Goal: Complete application form

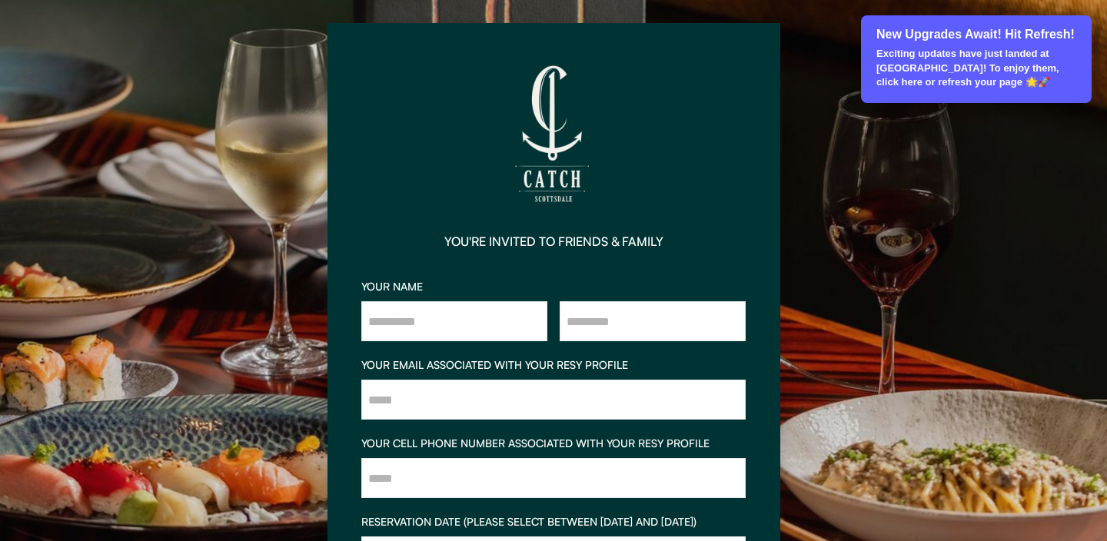
click at [567, 139] on img at bounding box center [553, 134] width 154 height 154
click at [1044, 66] on p "Exciting updates have just landed at [GEOGRAPHIC_DATA]! To enjoy them, click he…" at bounding box center [976, 68] width 201 height 42
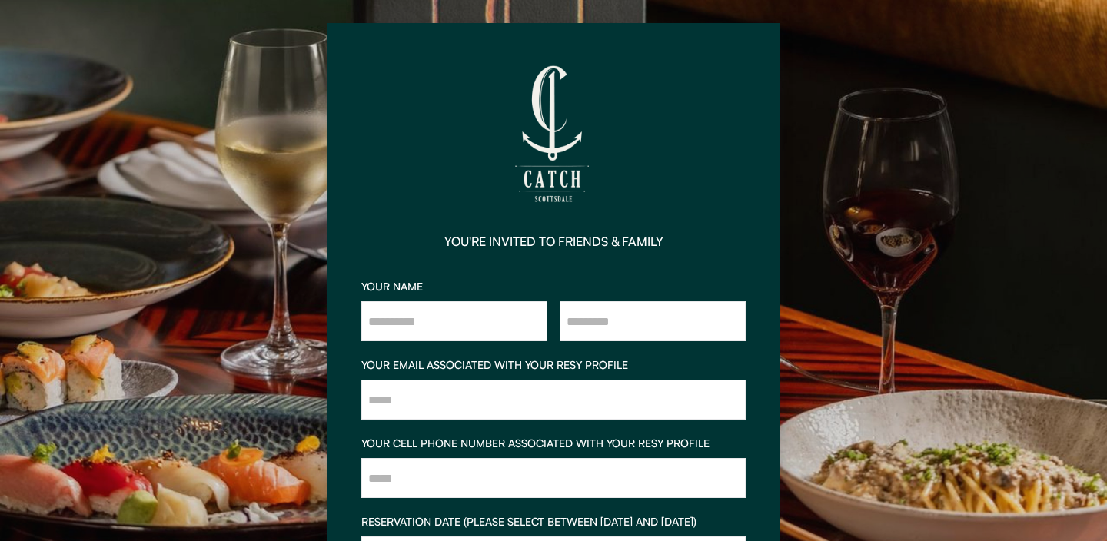
click at [544, 121] on img at bounding box center [553, 134] width 154 height 154
click at [543, 181] on img at bounding box center [553, 134] width 154 height 154
click at [551, 125] on img at bounding box center [553, 134] width 154 height 154
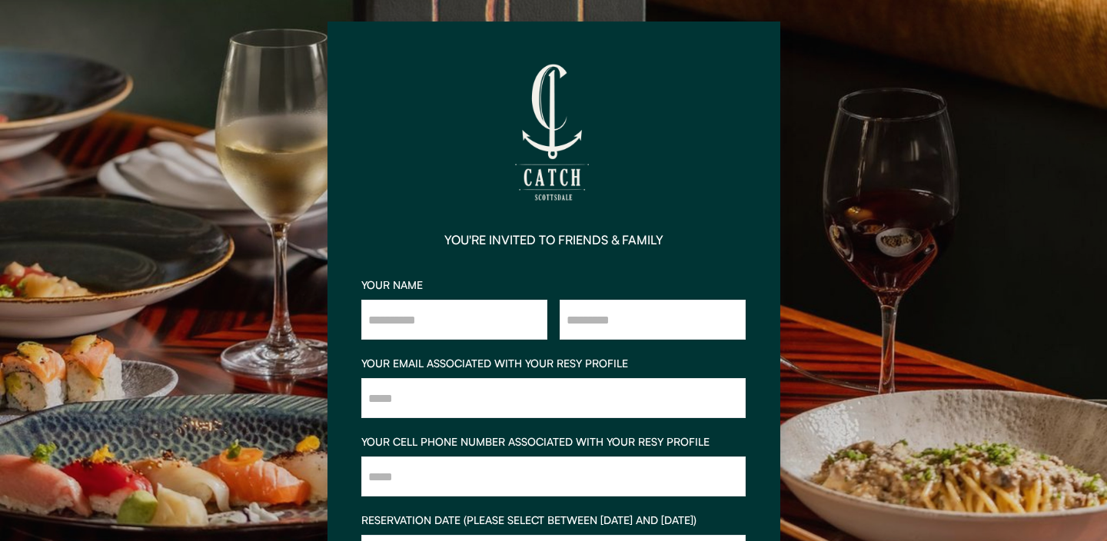
scroll to position [3, 0]
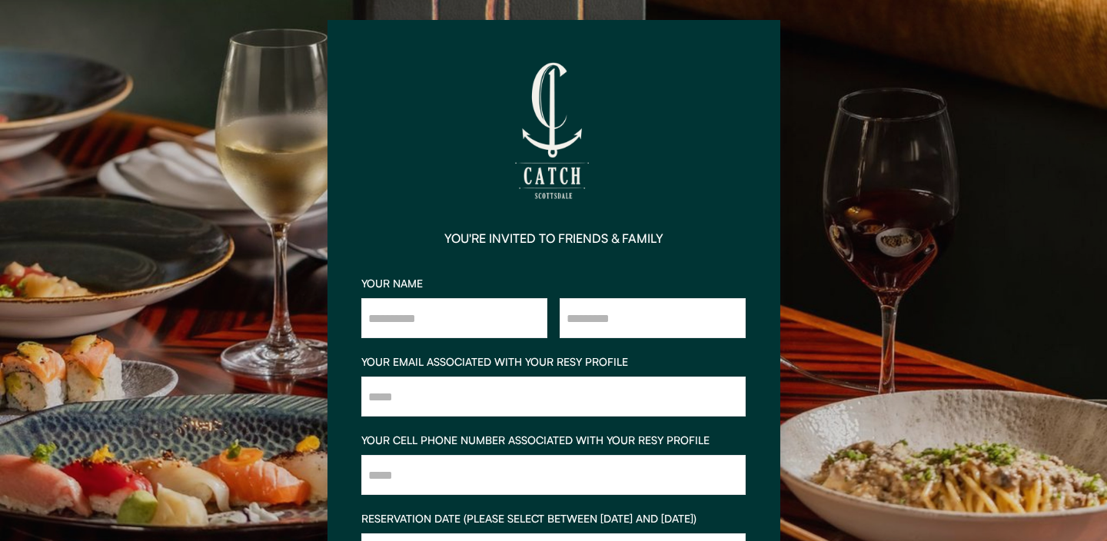
click at [482, 324] on input "input" at bounding box center [454, 318] width 186 height 40
click at [565, 132] on img at bounding box center [553, 131] width 154 height 154
drag, startPoint x: 562, startPoint y: 132, endPoint x: 850, endPoint y: 4, distance: 315.5
